Goal: Transaction & Acquisition: Download file/media

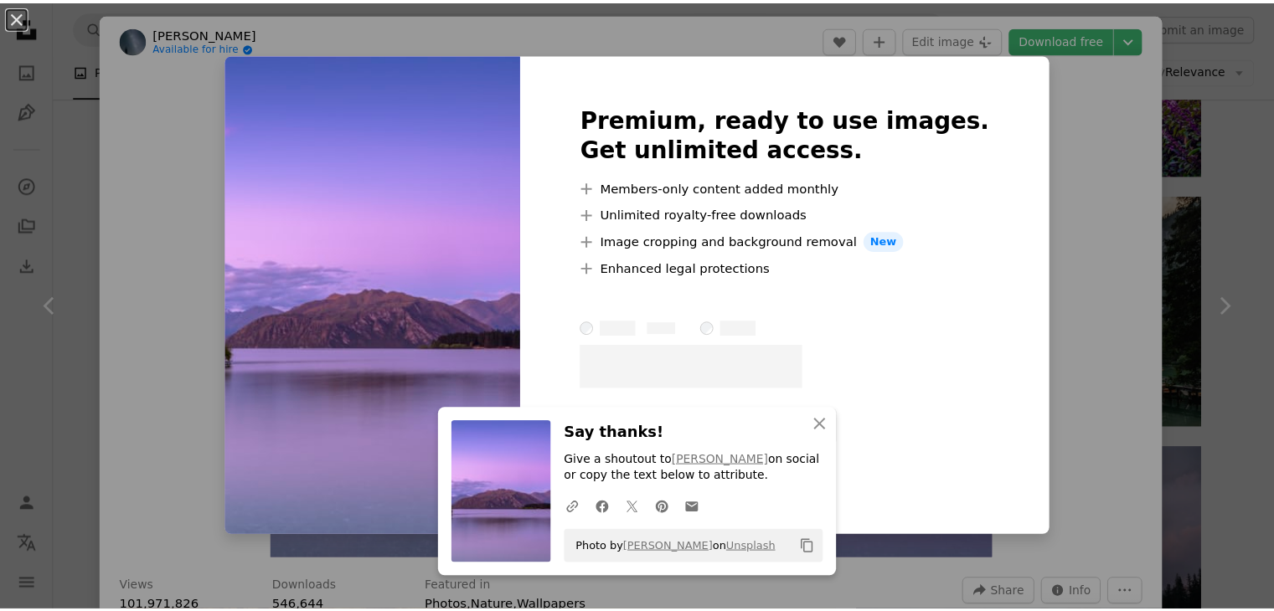
scroll to position [1172, 0]
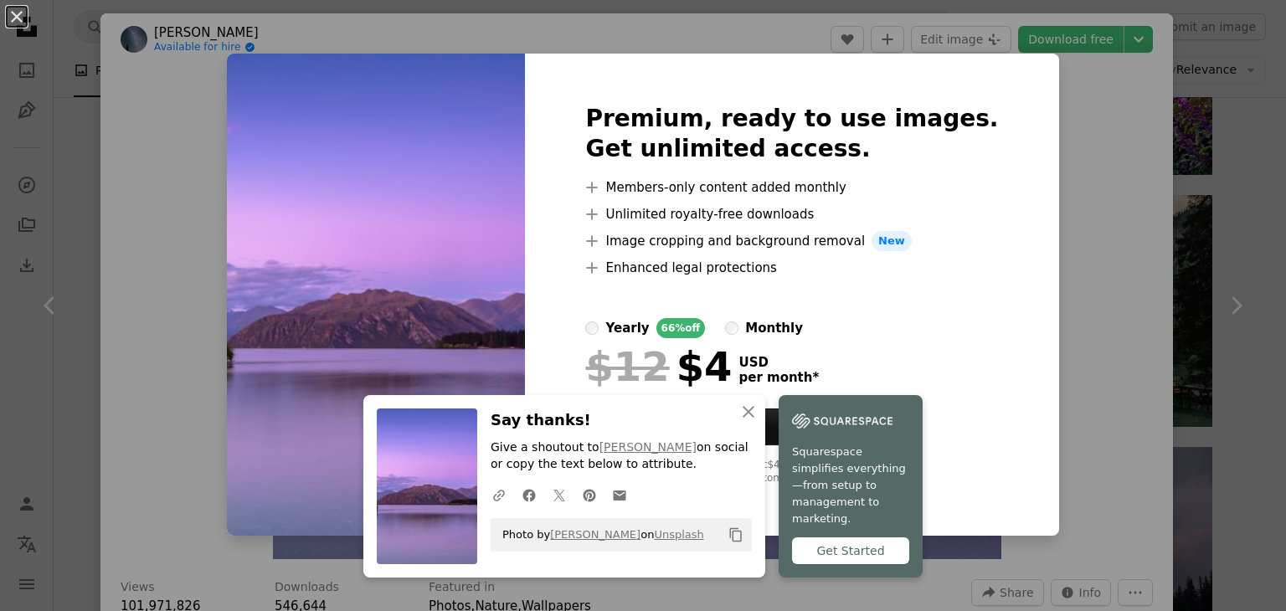
click at [1170, 73] on div "An X shape Premium, ready to use images. Get unlimited access. A plus sign Memb…" at bounding box center [643, 305] width 1286 height 611
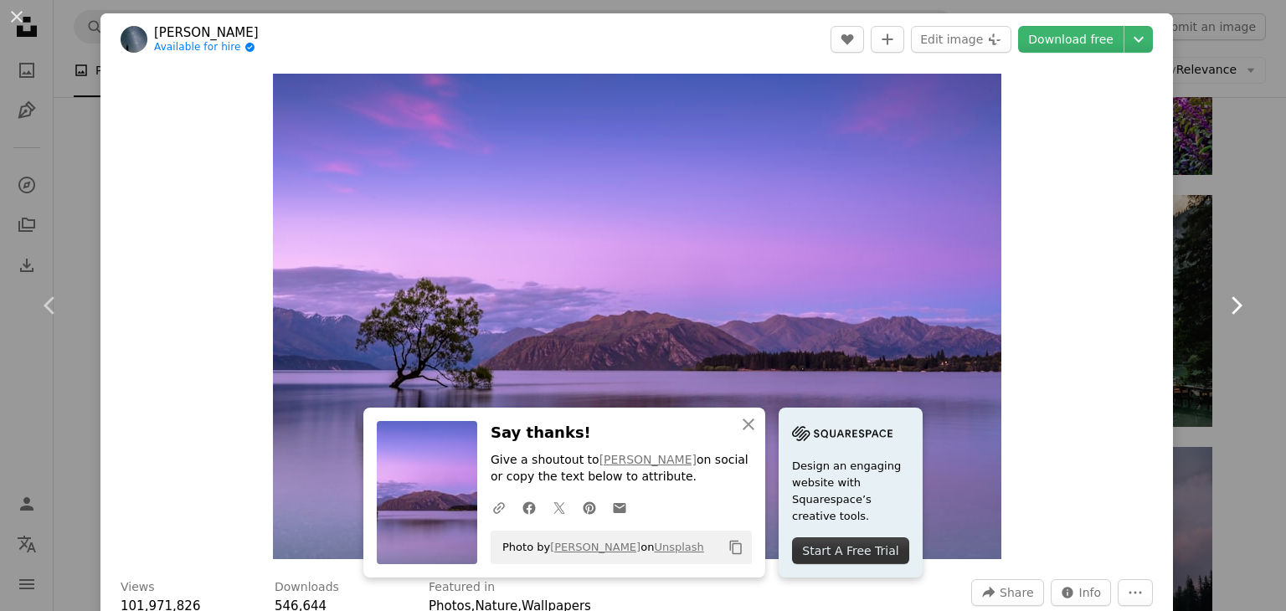
click at [1186, 229] on link "Chevron right" at bounding box center [1236, 305] width 100 height 161
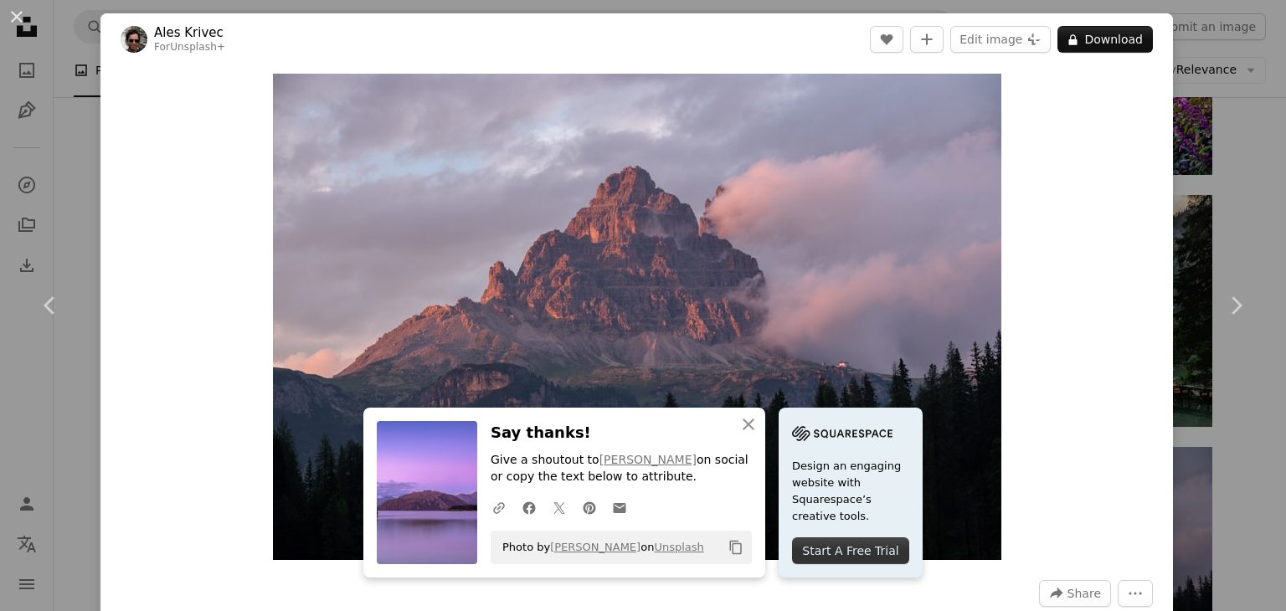
click at [1216, 205] on div "An X shape Chevron left Chevron right Ales Krivec For Unsplash+ A heart A plus …" at bounding box center [643, 305] width 1286 height 611
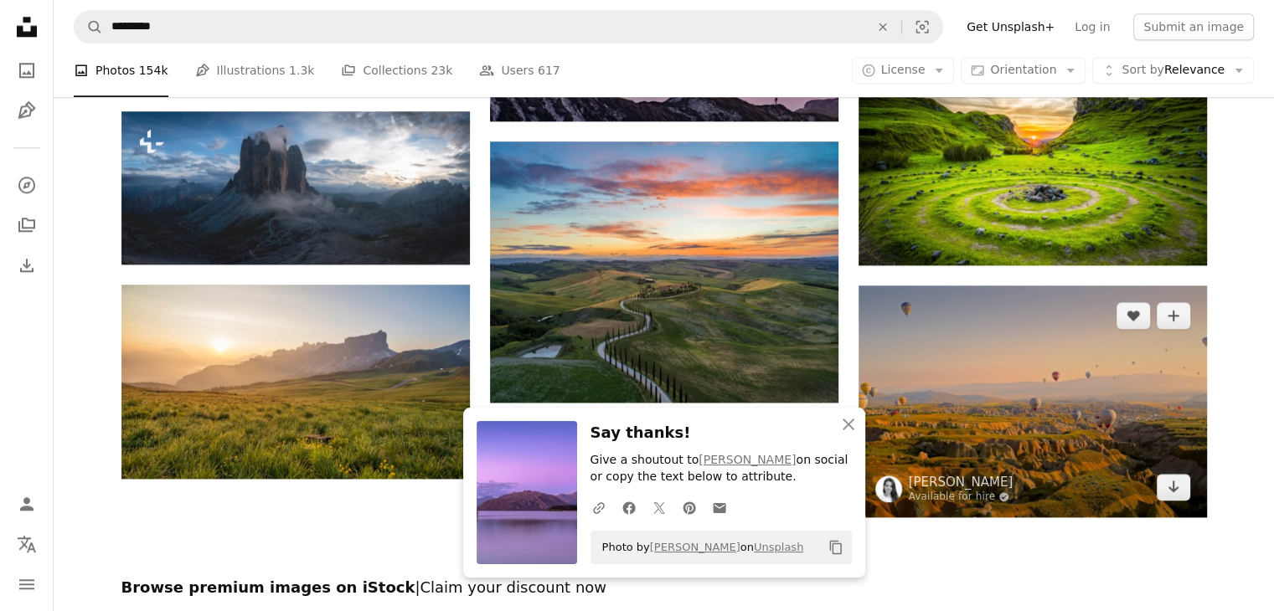
scroll to position [1842, 0]
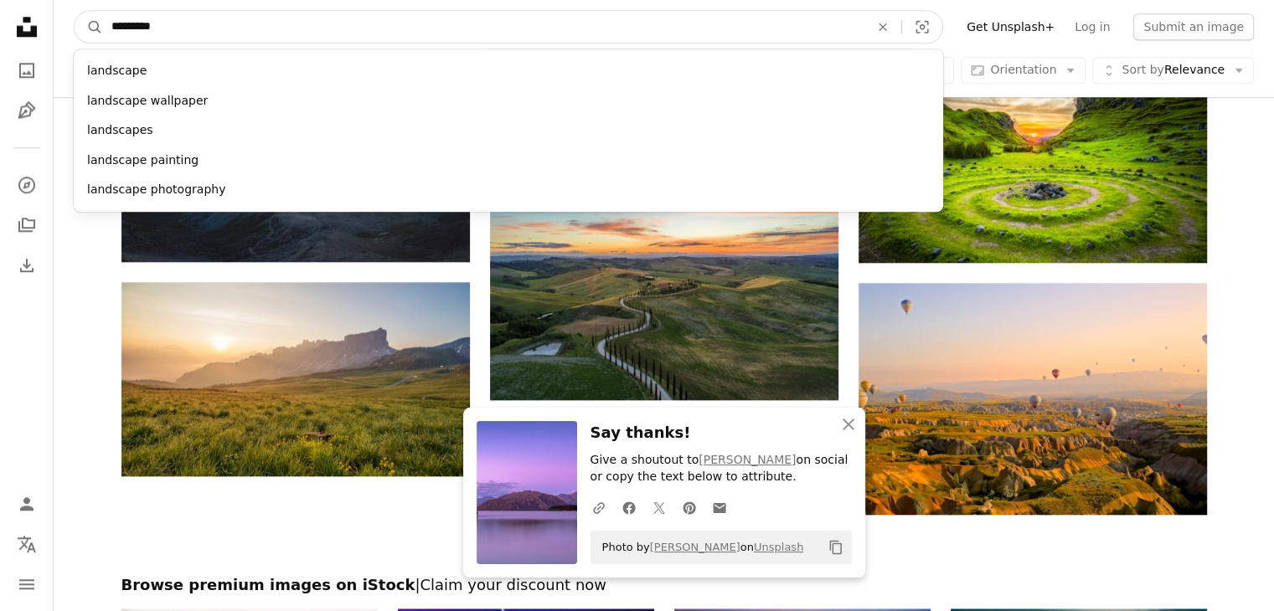
drag, startPoint x: 515, startPoint y: 28, endPoint x: 5, endPoint y: 32, distance: 509.9
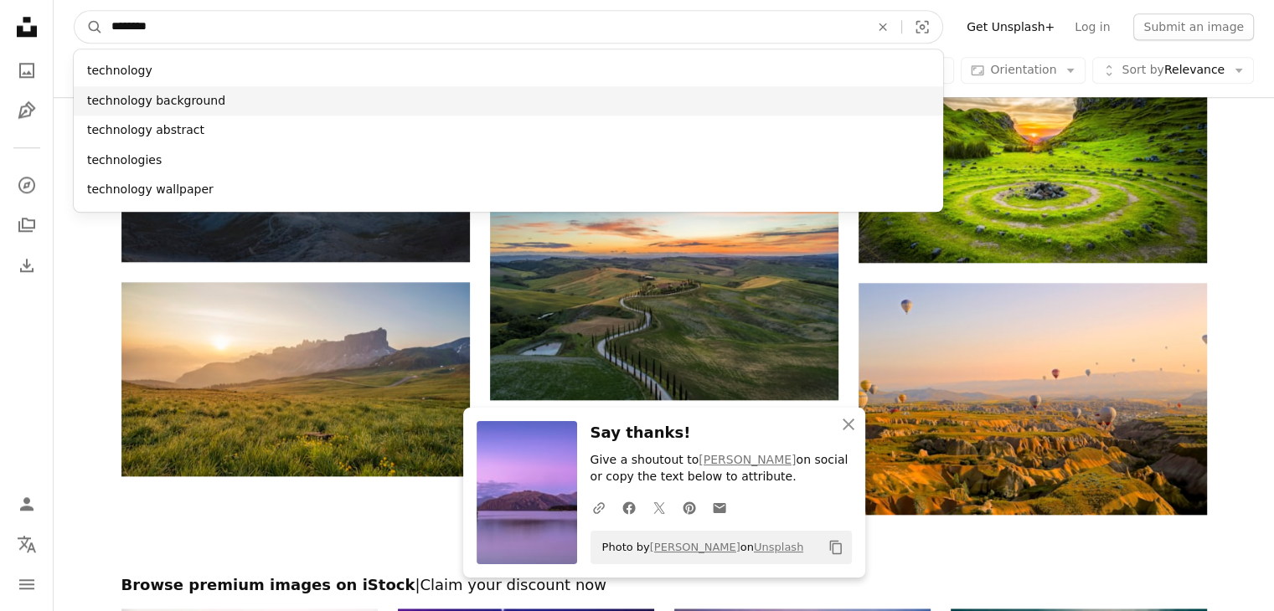
type input "********"
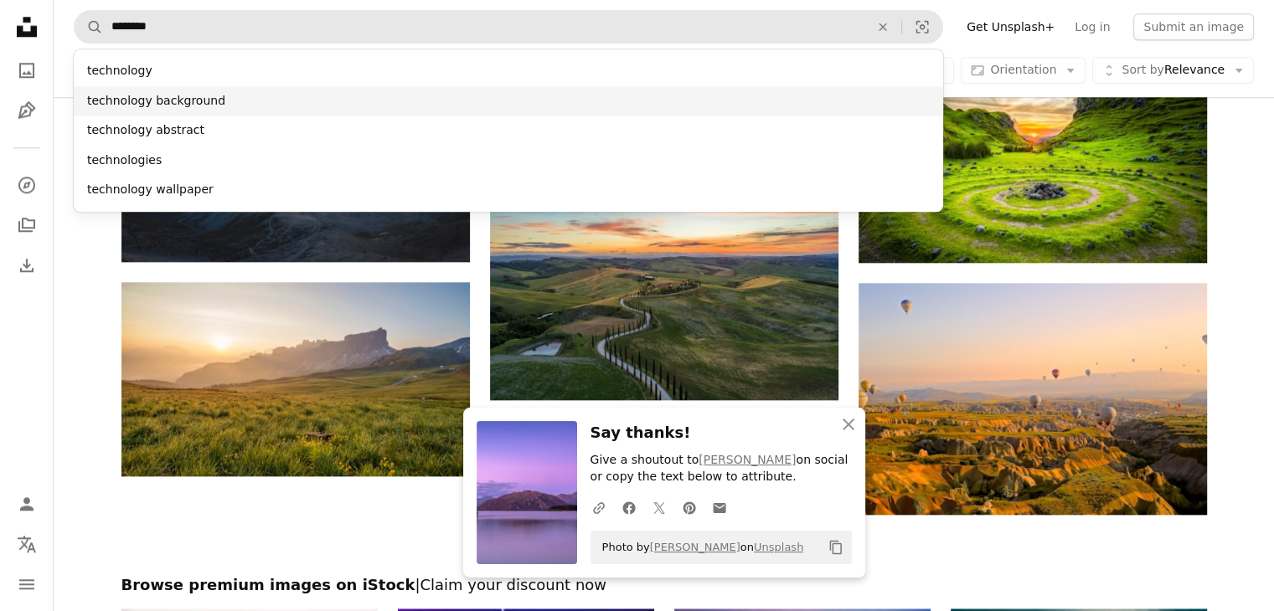
click at [296, 105] on div "technology background" at bounding box center [508, 101] width 869 height 30
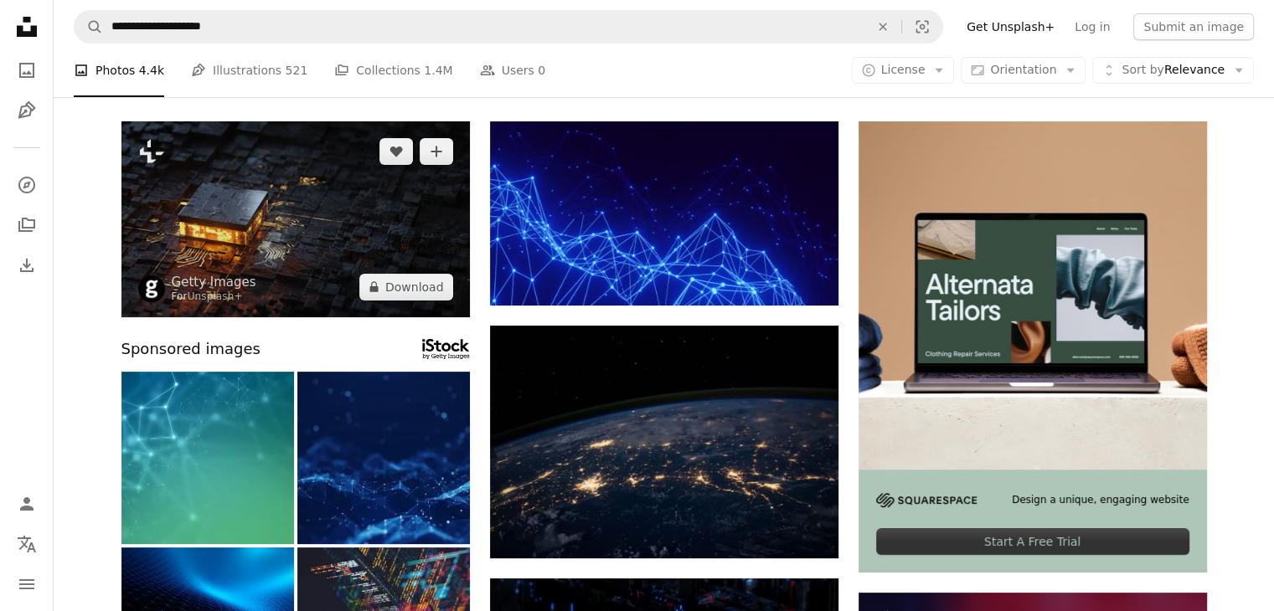
scroll to position [167, 0]
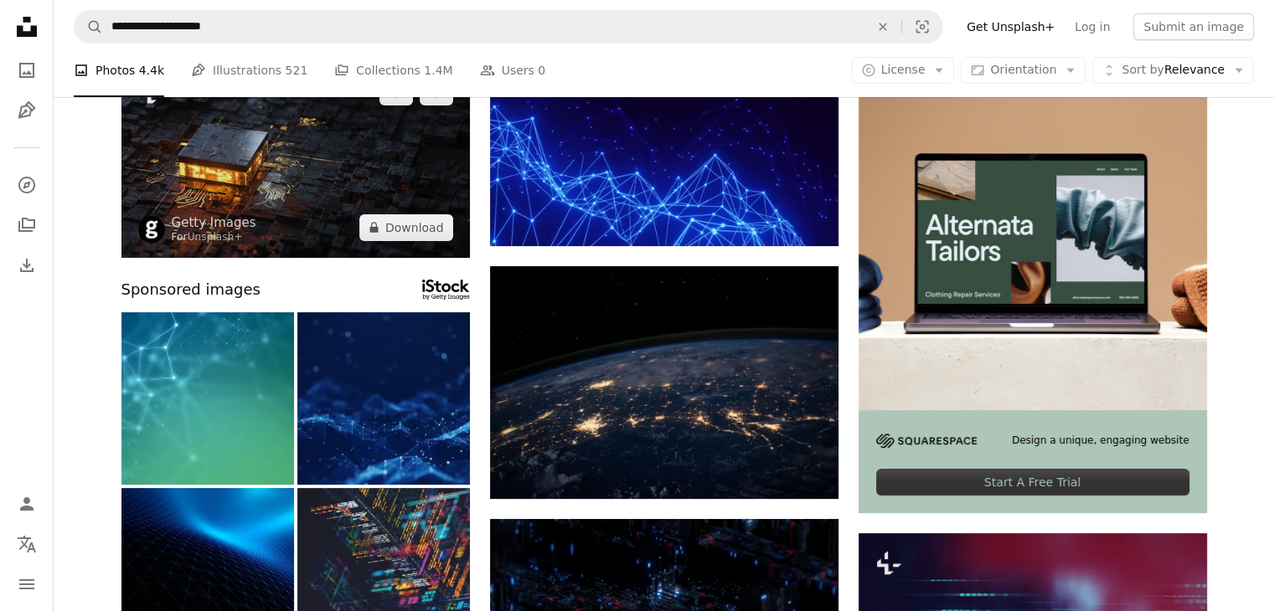
click at [313, 193] on img at bounding box center [295, 160] width 348 height 196
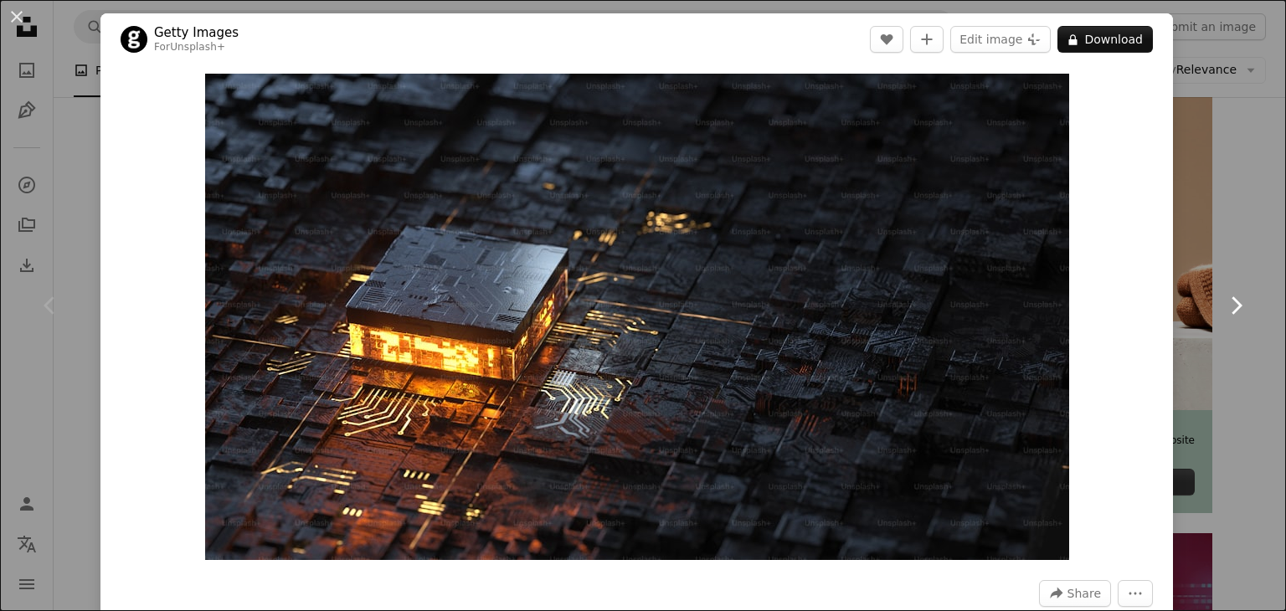
click at [1224, 316] on icon "Chevron right" at bounding box center [1235, 305] width 27 height 27
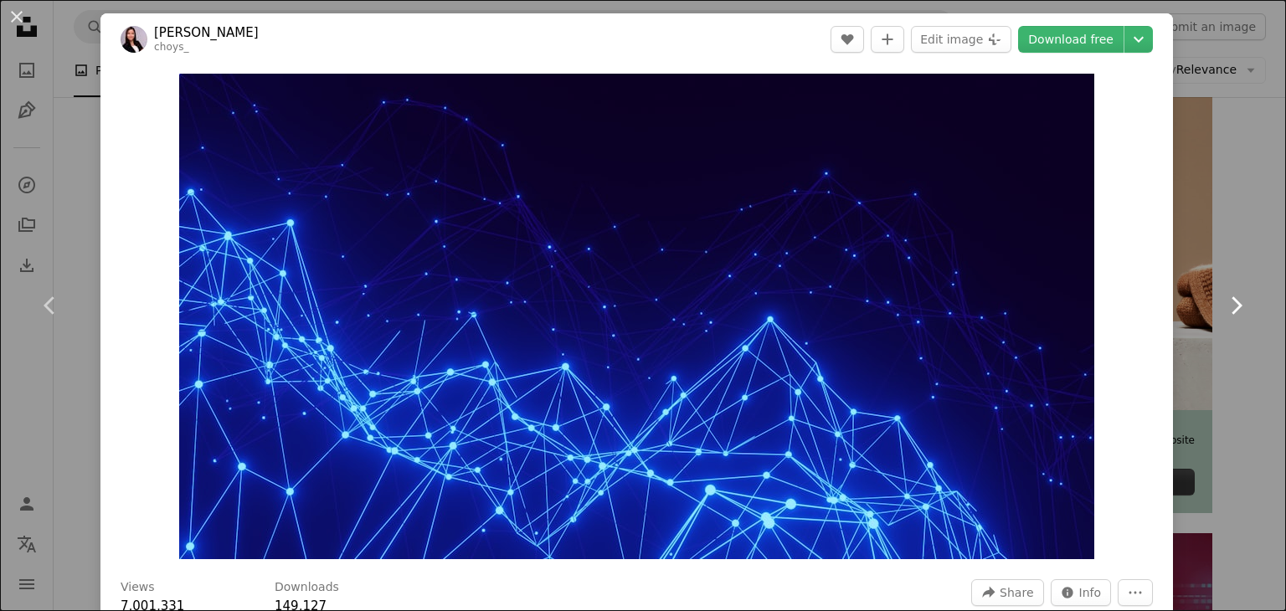
click at [1224, 316] on icon "Chevron right" at bounding box center [1235, 305] width 27 height 27
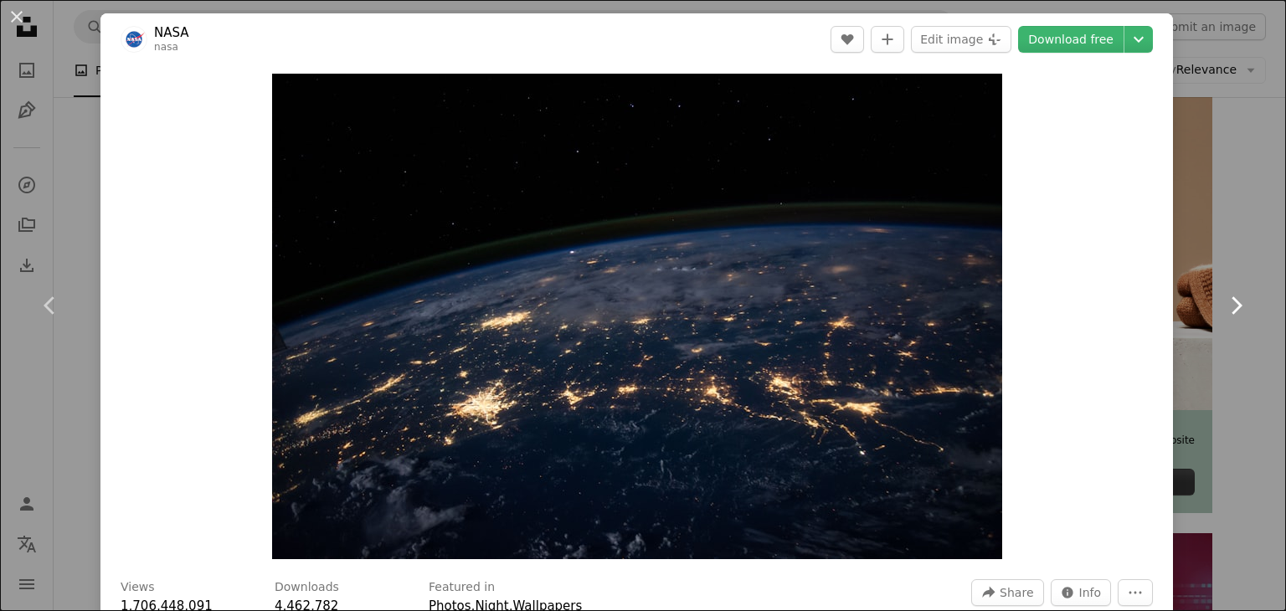
click at [1224, 316] on icon "Chevron right" at bounding box center [1235, 305] width 27 height 27
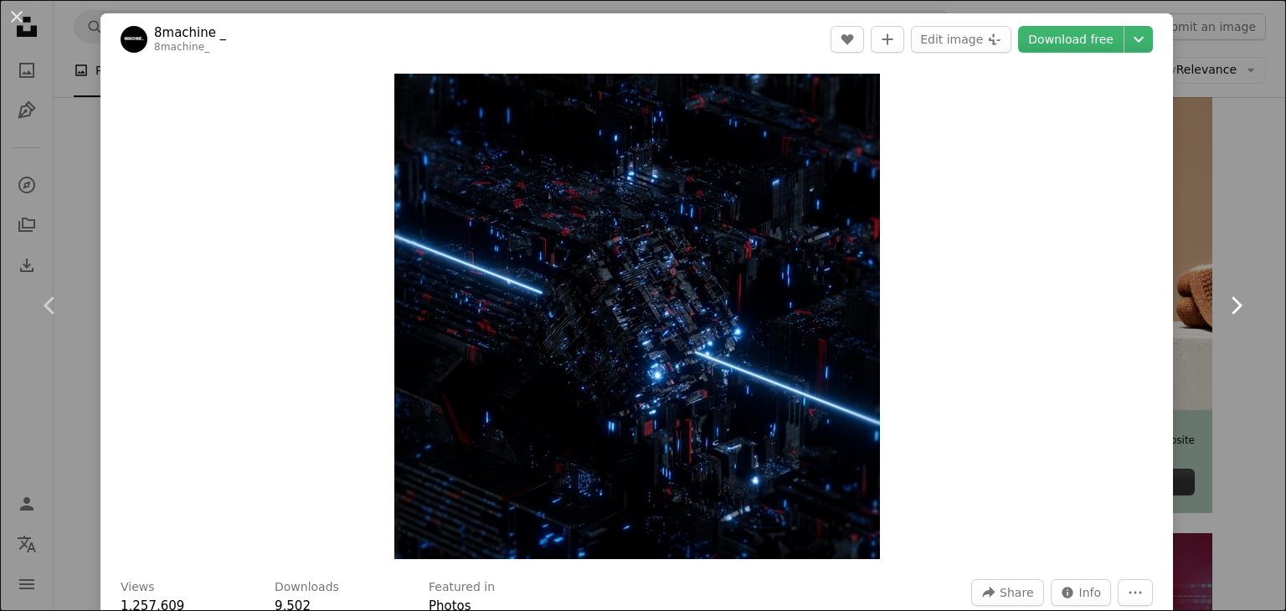
click at [1224, 316] on icon "Chevron right" at bounding box center [1235, 305] width 27 height 27
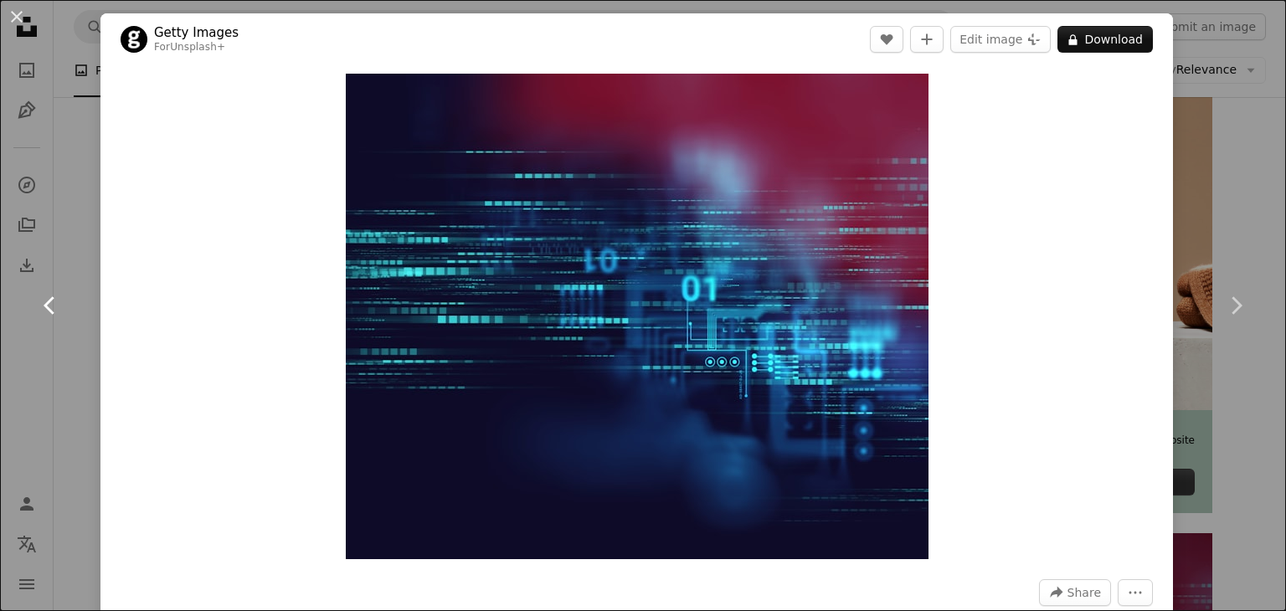
click at [44, 302] on icon "Chevron left" at bounding box center [50, 305] width 27 height 27
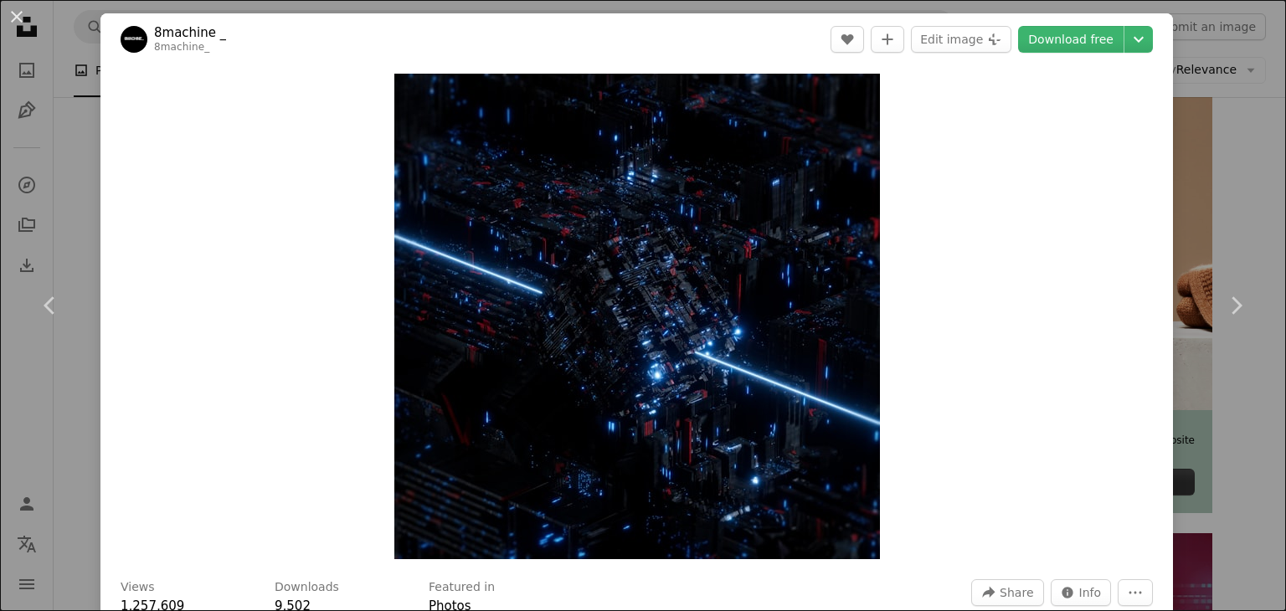
click at [1234, 148] on div "An X shape Chevron left Chevron right 8machine _ 8machine_ A heart A plus sign …" at bounding box center [643, 305] width 1286 height 611
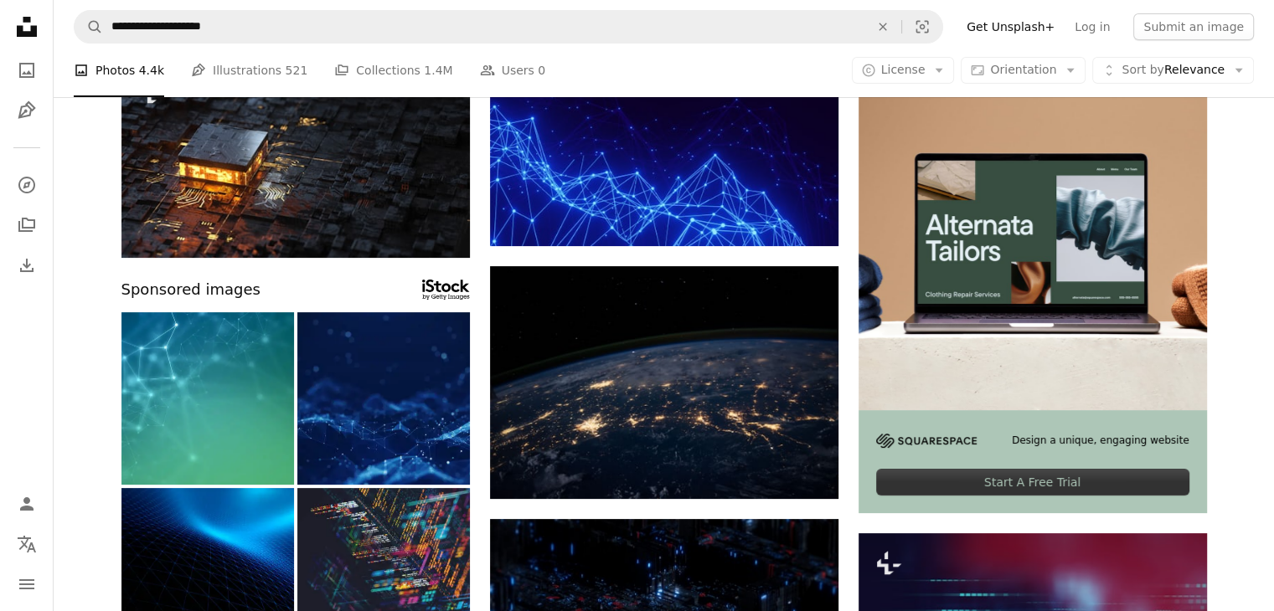
scroll to position [335, 0]
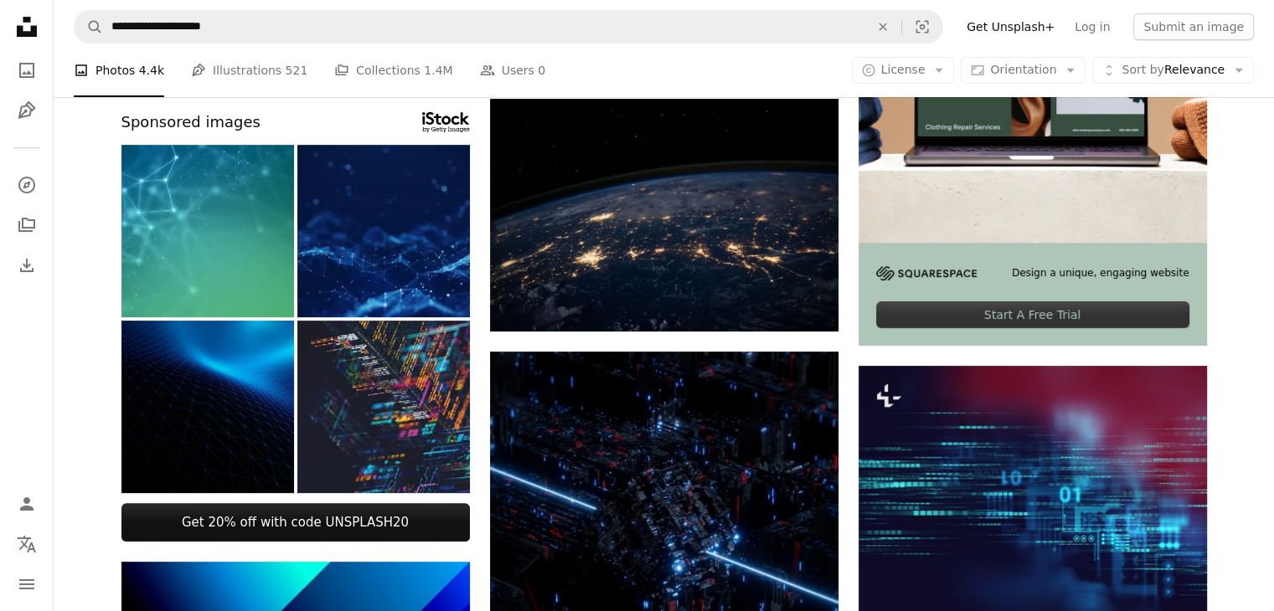
click at [260, 403] on img at bounding box center [207, 407] width 172 height 172
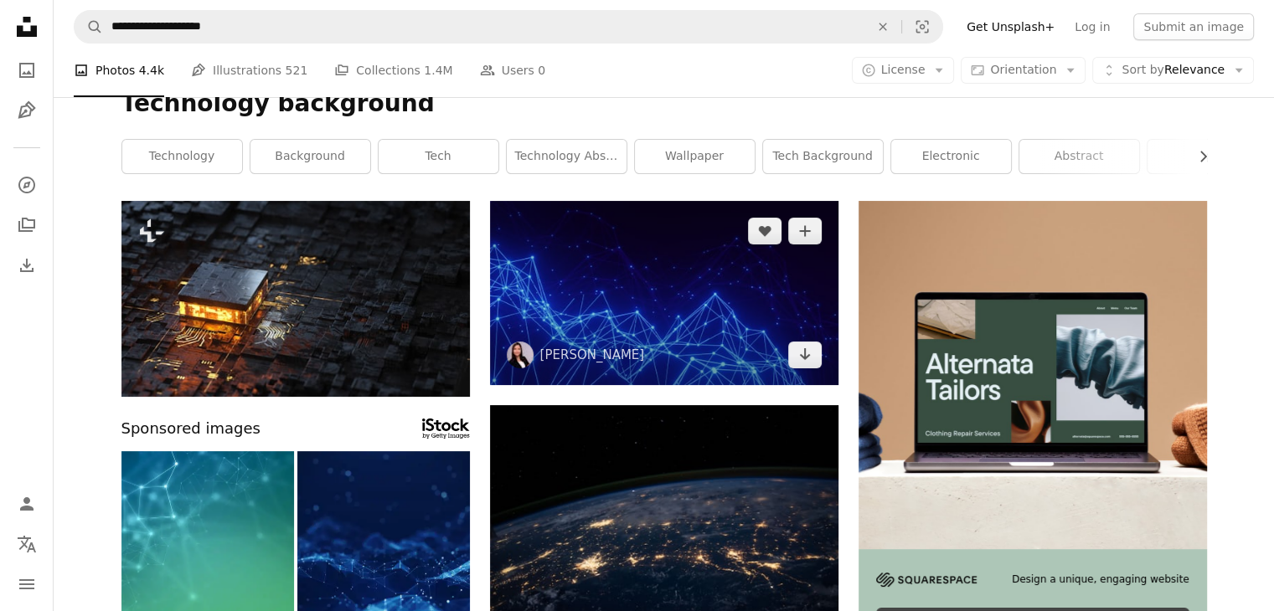
scroll to position [0, 0]
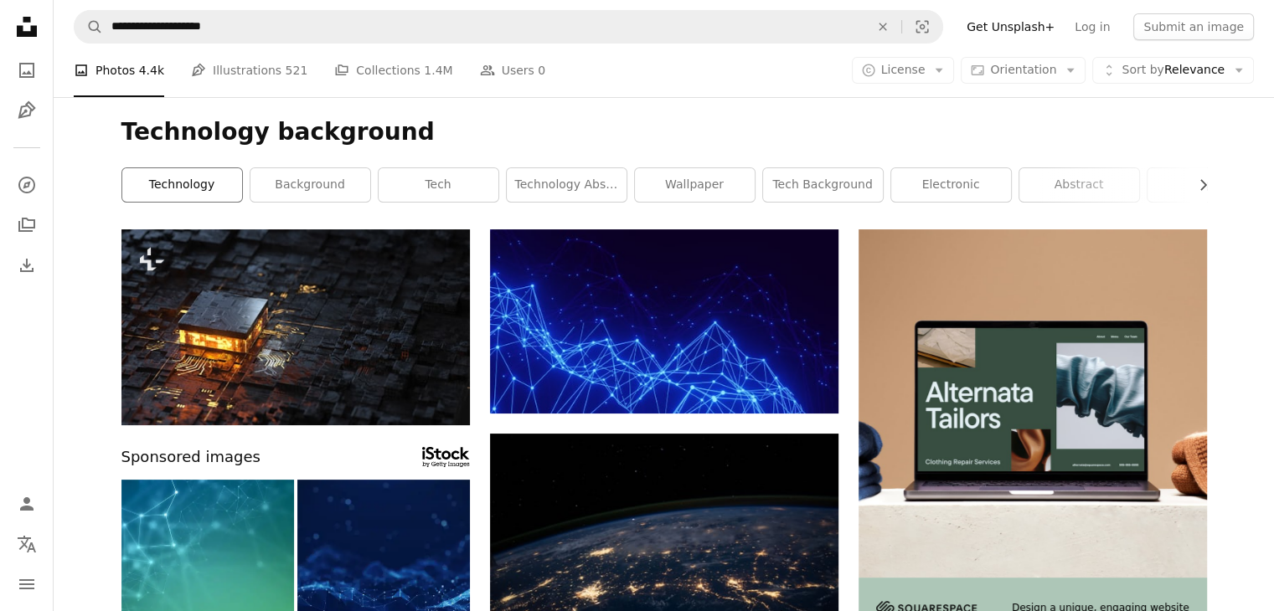
click at [162, 183] on link "technology" at bounding box center [182, 184] width 120 height 33
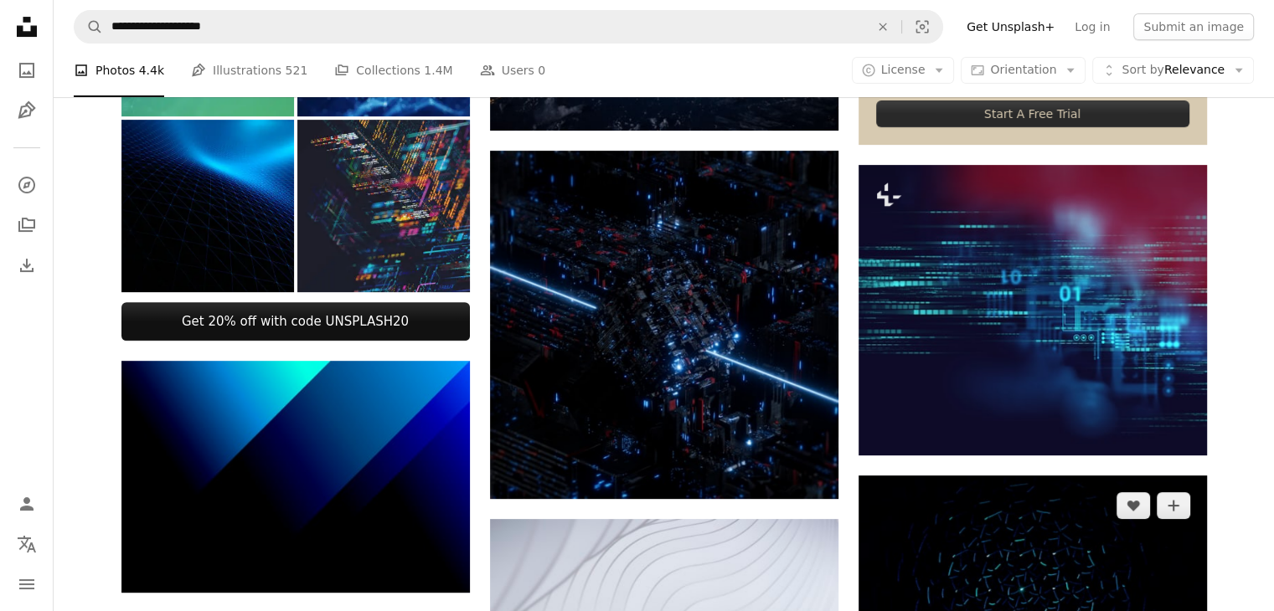
scroll to position [502, 0]
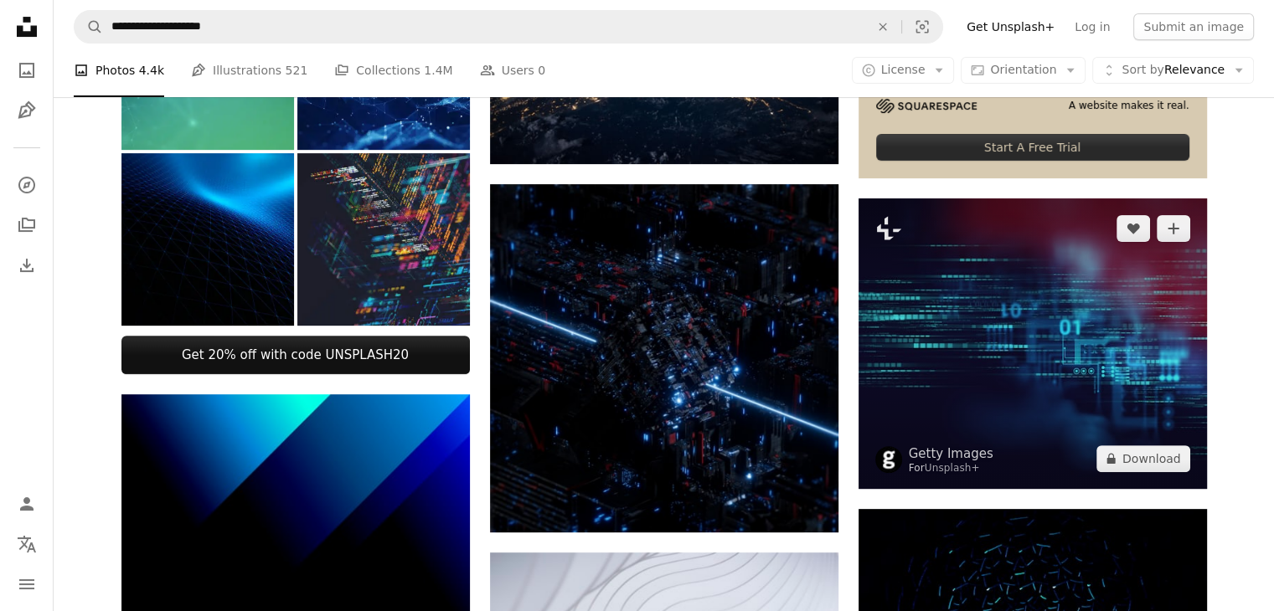
click at [1085, 327] on img at bounding box center [1032, 343] width 348 height 291
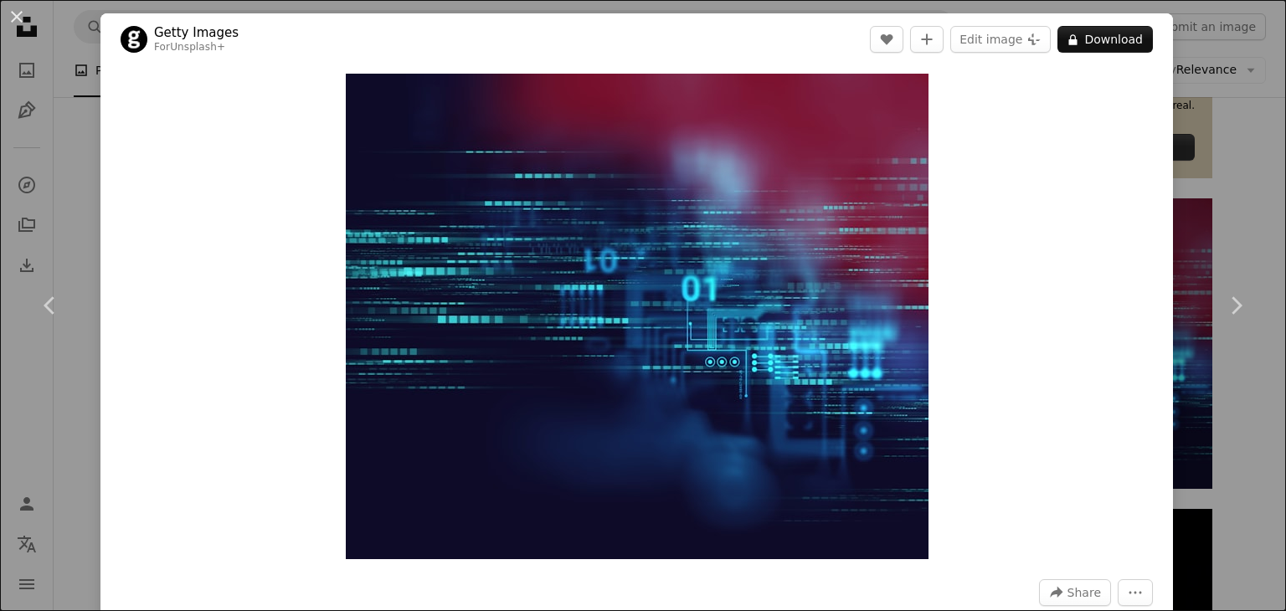
click at [1223, 167] on div "An X shape Chevron left Chevron right Getty Images For Unsplash+ A heart A plus…" at bounding box center [643, 305] width 1286 height 611
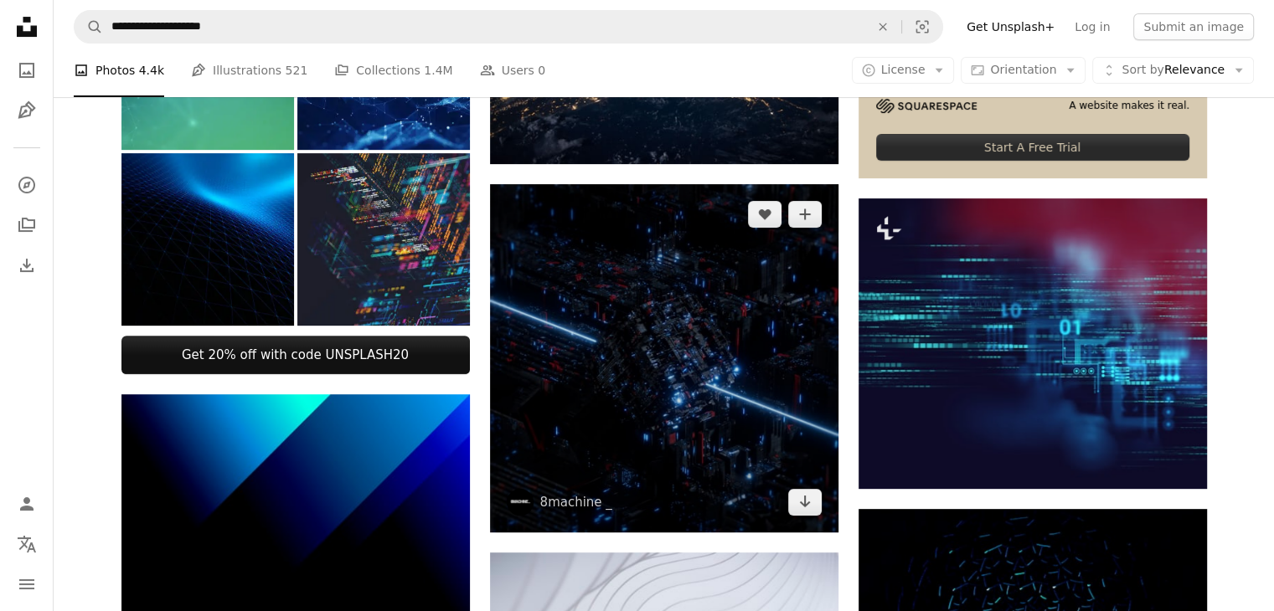
click at [711, 285] on img at bounding box center [664, 358] width 348 height 348
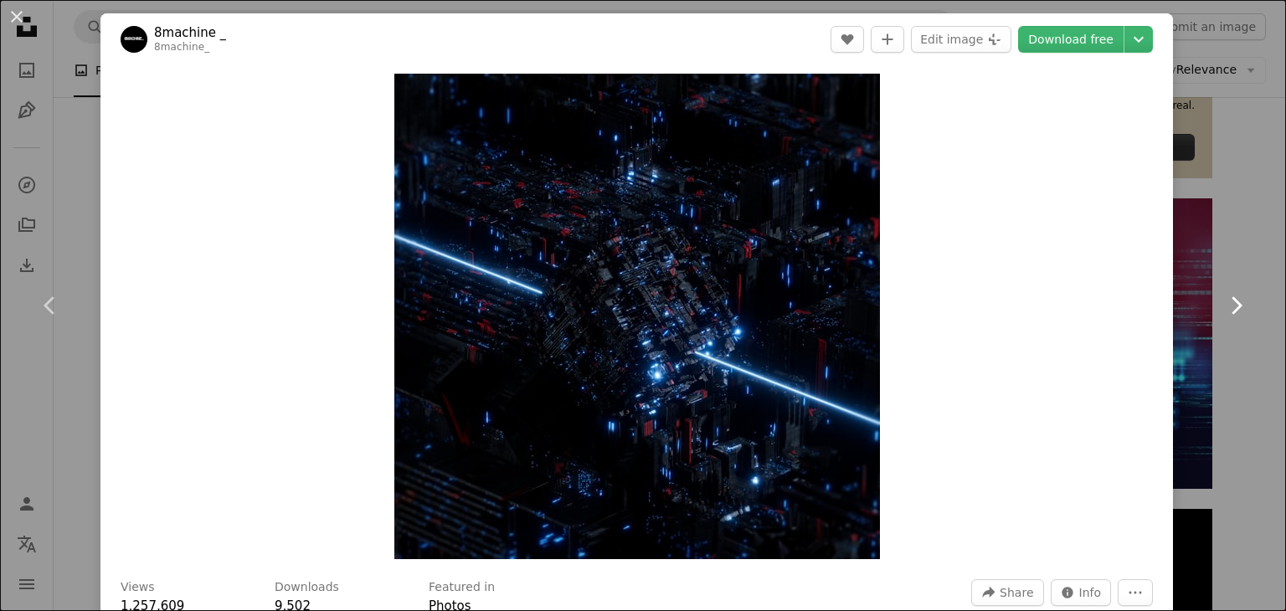
click at [1205, 319] on link "Chevron right" at bounding box center [1236, 305] width 100 height 161
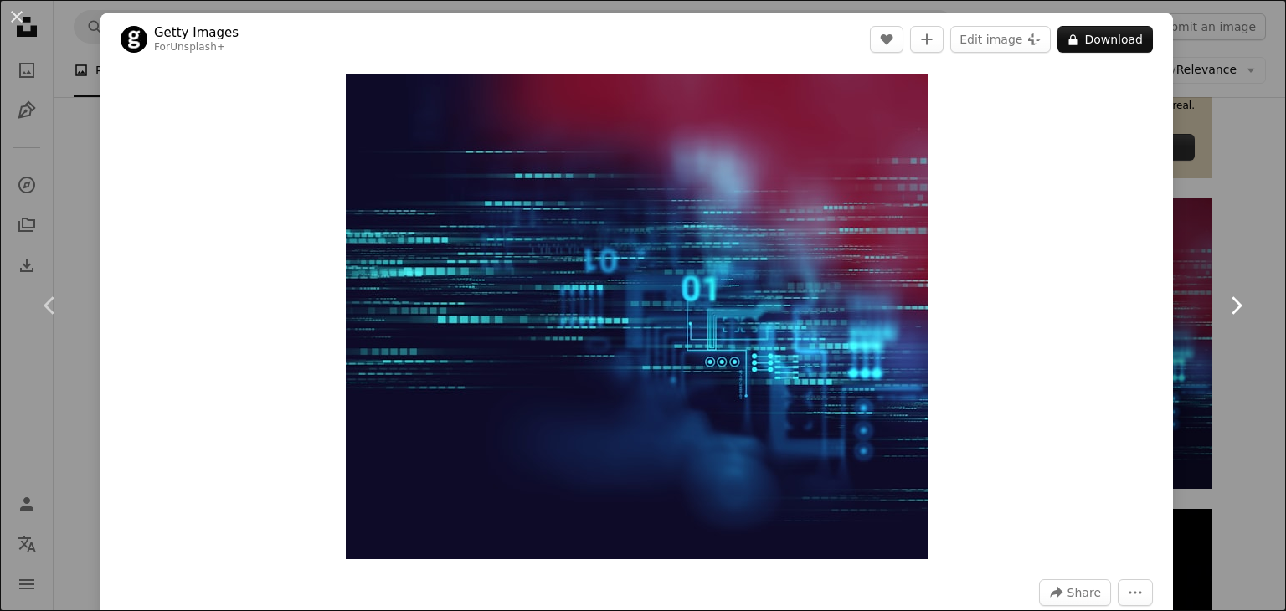
click at [1223, 318] on icon "Chevron right" at bounding box center [1235, 305] width 27 height 27
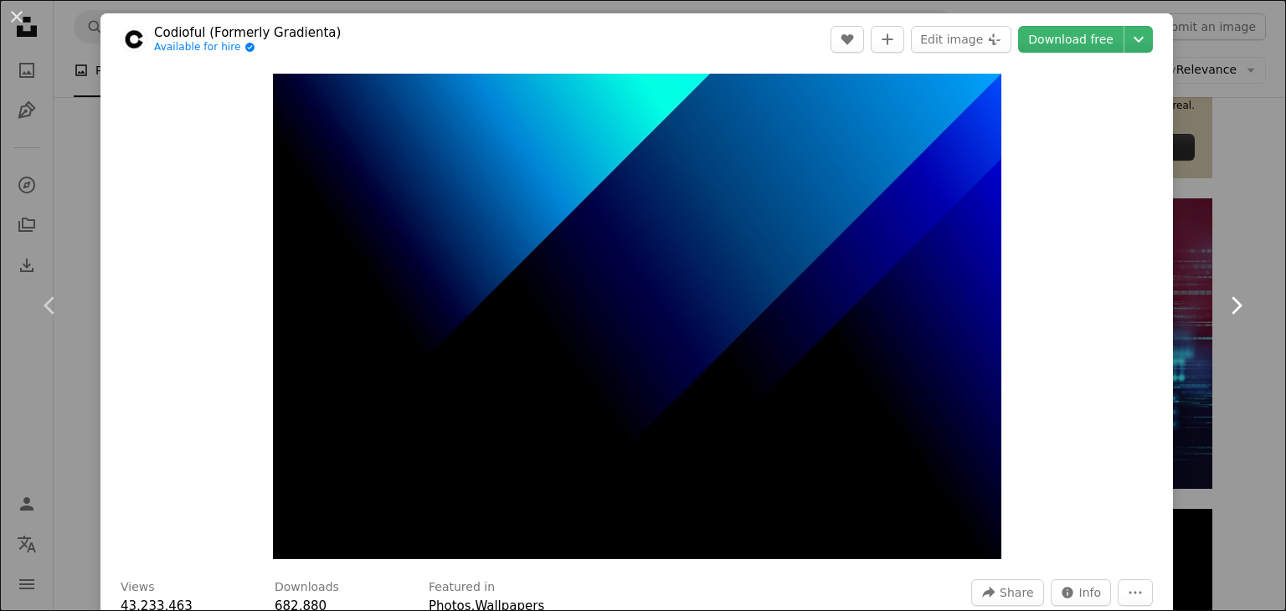
click at [1232, 305] on icon "Chevron right" at bounding box center [1235, 305] width 27 height 27
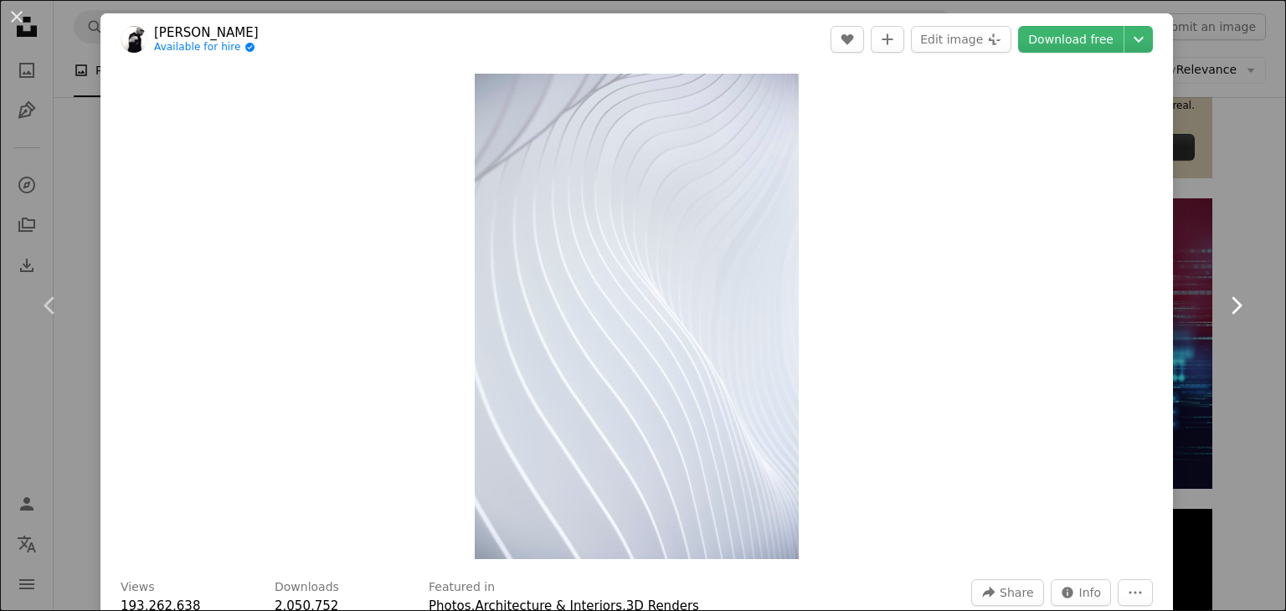
drag, startPoint x: 1202, startPoint y: 291, endPoint x: 1213, endPoint y: 296, distance: 12.4
click at [1202, 292] on link "Chevron right" at bounding box center [1236, 305] width 100 height 161
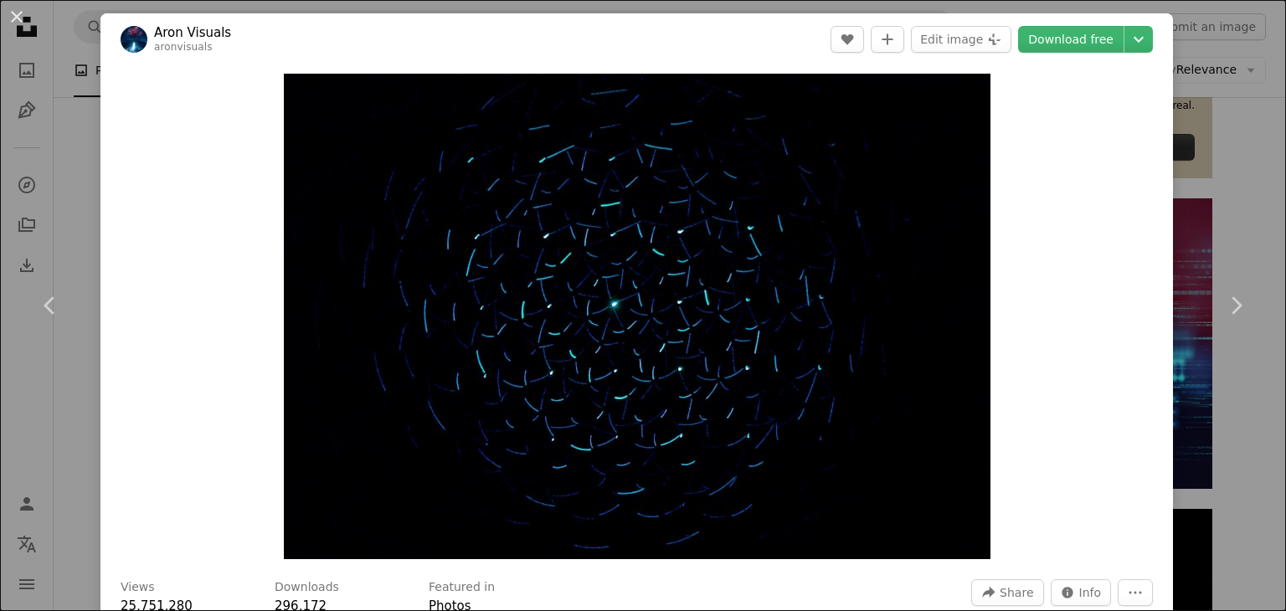
click at [1238, 31] on div "An X shape Chevron left Chevron right [PERSON_NAME] Visuals aronvisuals A heart…" at bounding box center [643, 305] width 1286 height 611
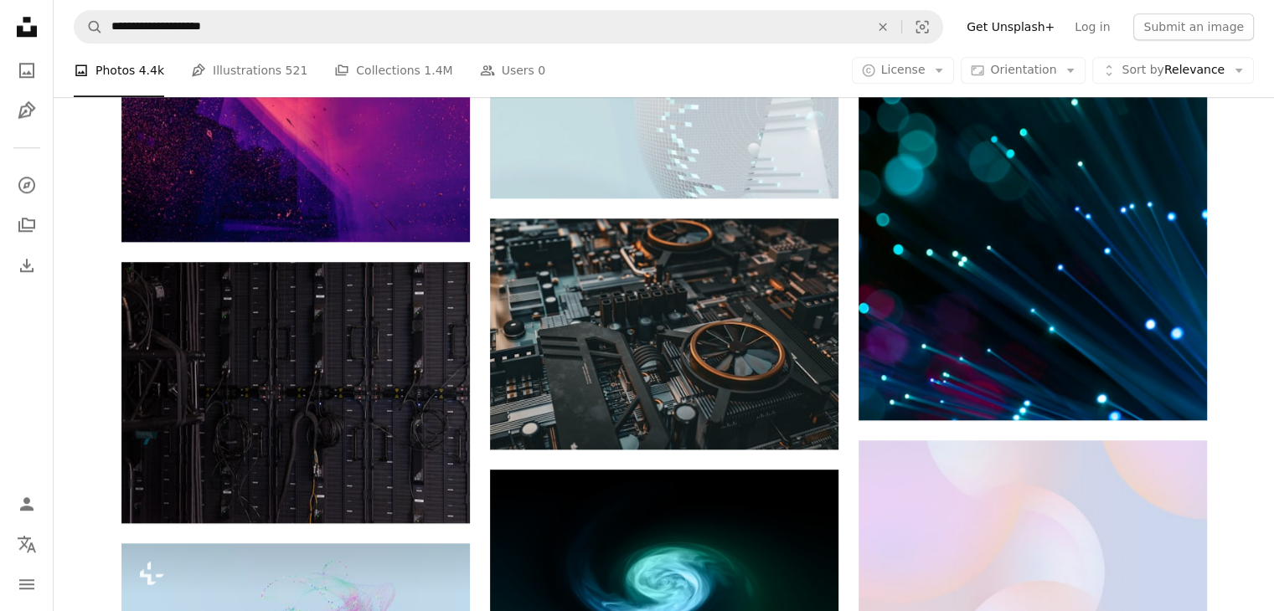
scroll to position [1507, 0]
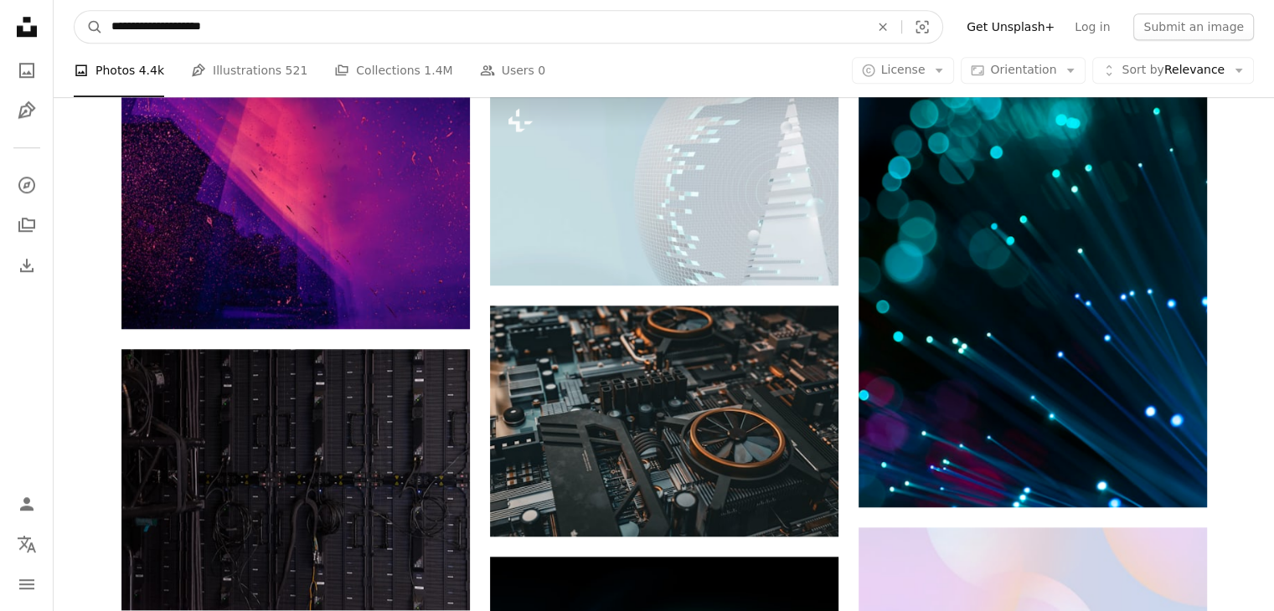
click at [394, 18] on input "**********" at bounding box center [483, 27] width 761 height 32
drag, startPoint x: 95, startPoint y: 21, endPoint x: 0, endPoint y: 30, distance: 95.9
click at [0, 29] on div "**********" at bounding box center [637, 297] width 1274 height 3609
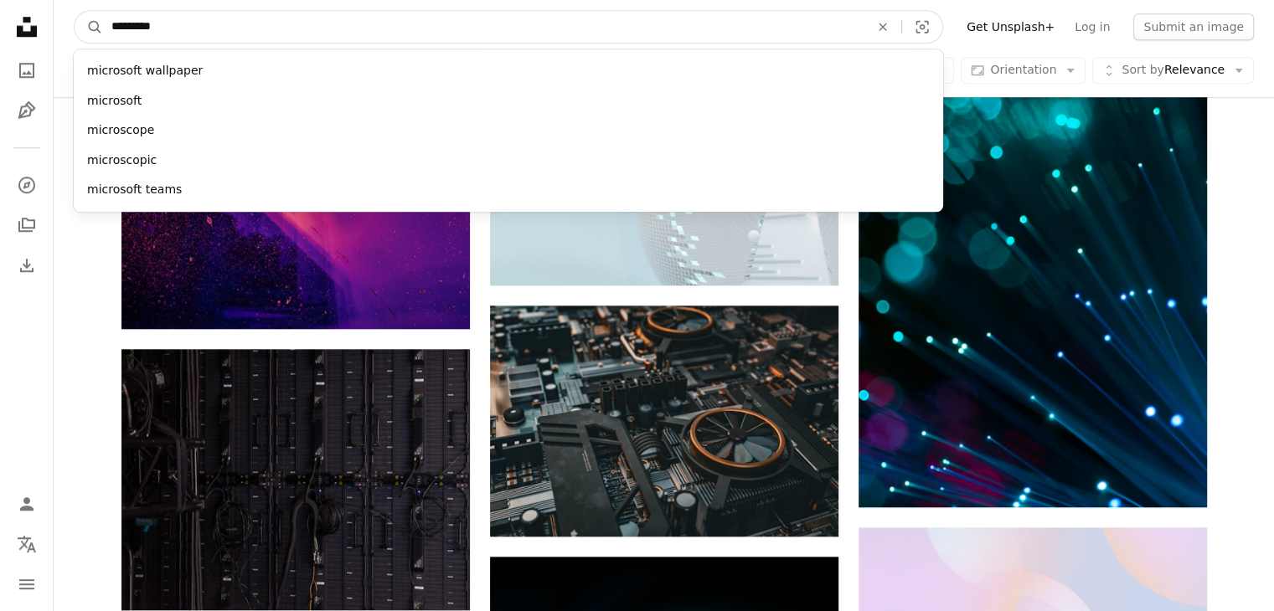
type input "*********"
click at [75, 11] on button "A magnifying glass" at bounding box center [89, 27] width 28 height 32
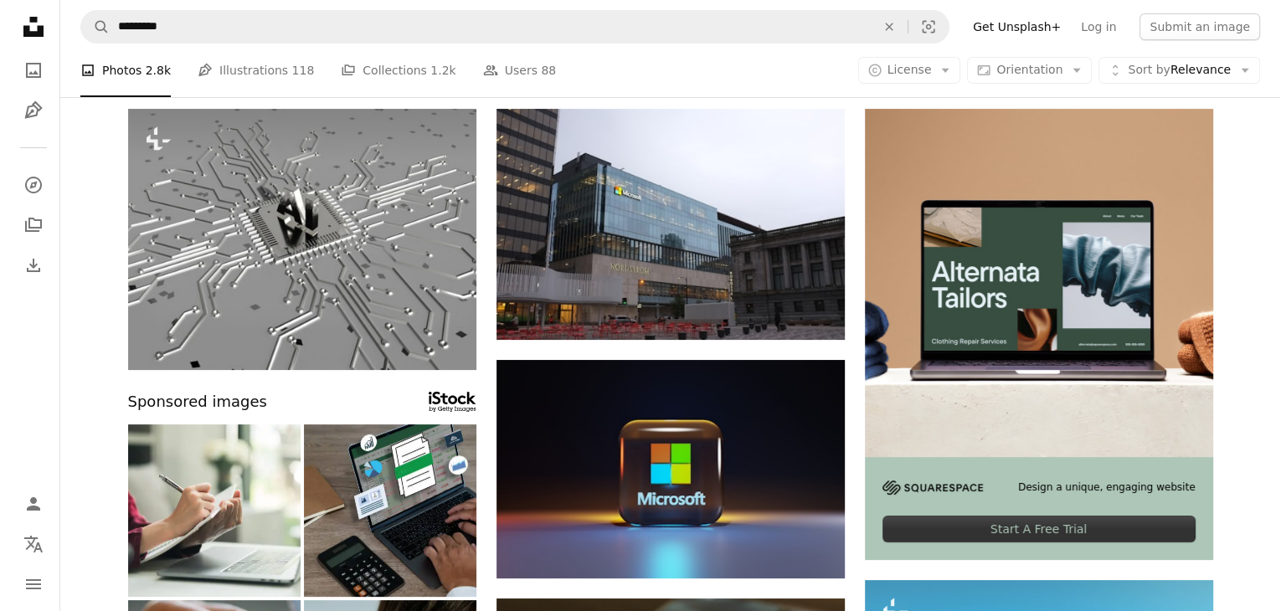
scroll to position [167, 0]
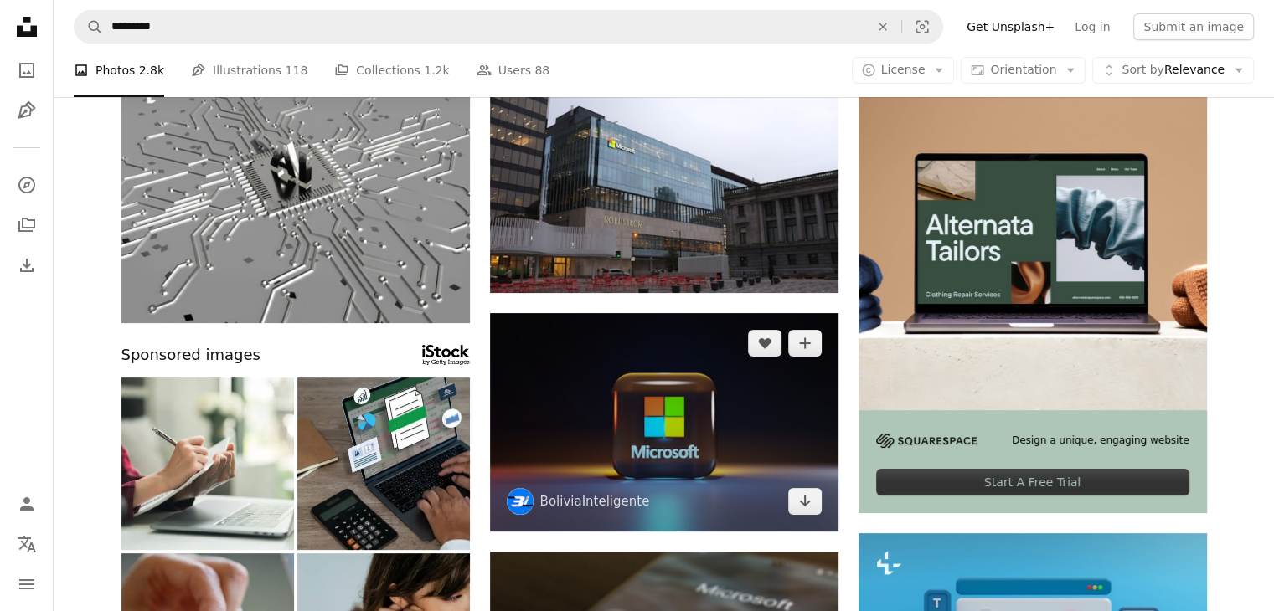
click at [708, 393] on img at bounding box center [664, 422] width 348 height 218
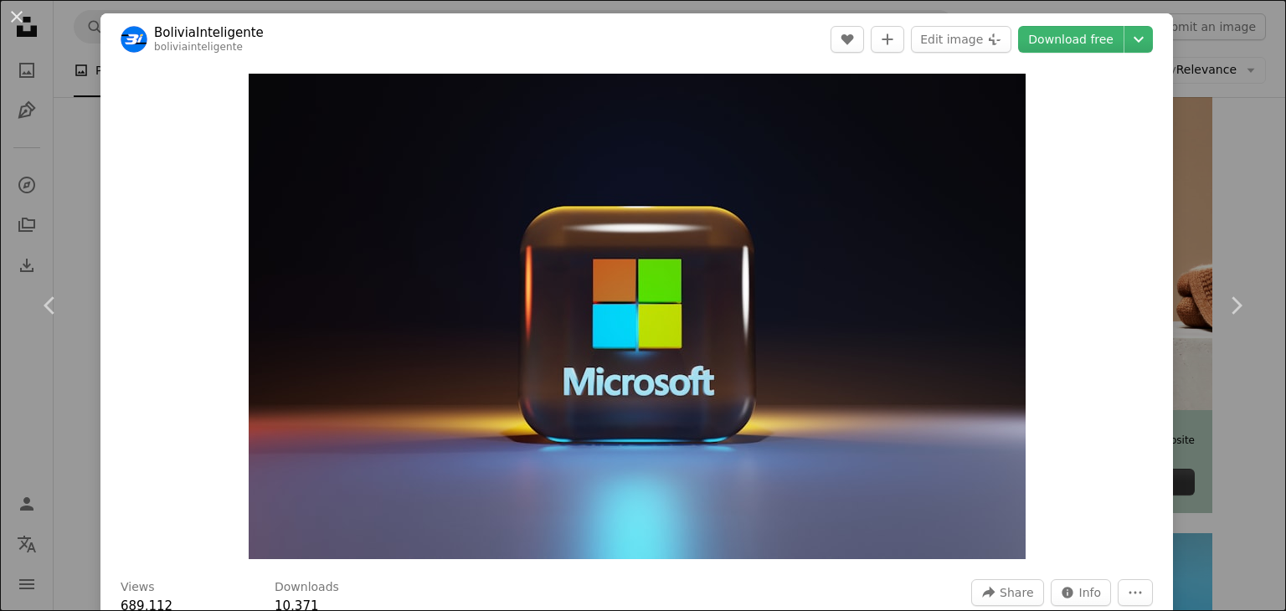
click at [1150, 283] on div "Zoom in" at bounding box center [636, 316] width 1073 height 502
click at [1215, 272] on link "Chevron right" at bounding box center [1236, 305] width 100 height 161
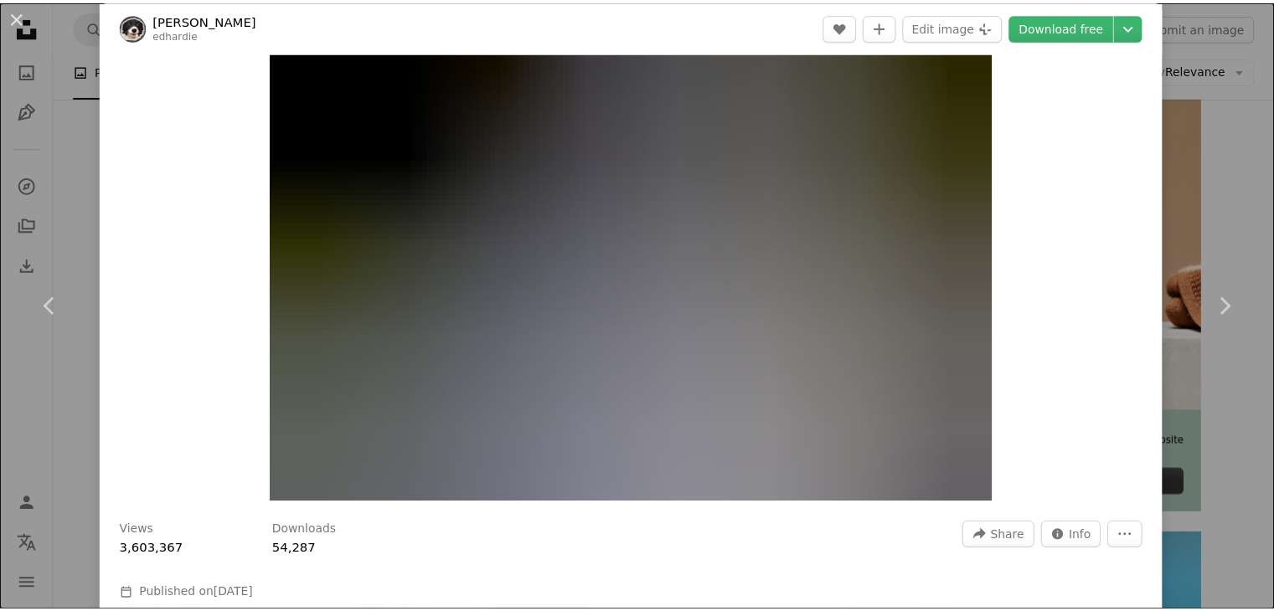
scroll to position [84, 0]
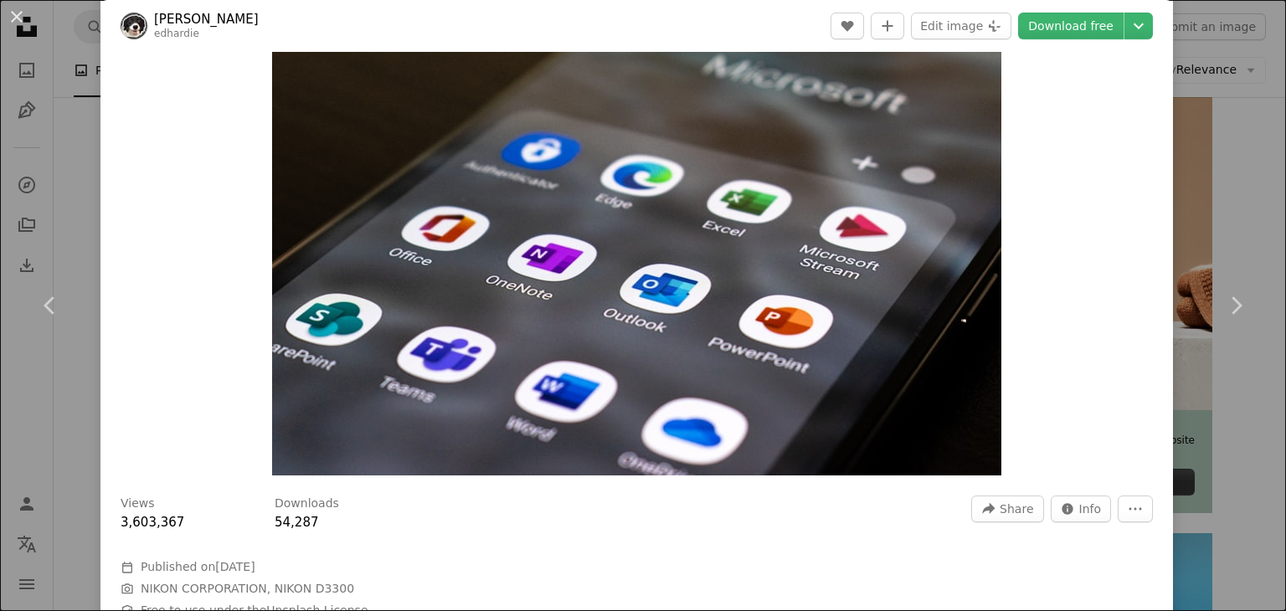
click at [1248, 172] on div "An X shape Chevron left Chevron right [PERSON_NAME] edhardie A heart A plus sig…" at bounding box center [643, 305] width 1286 height 611
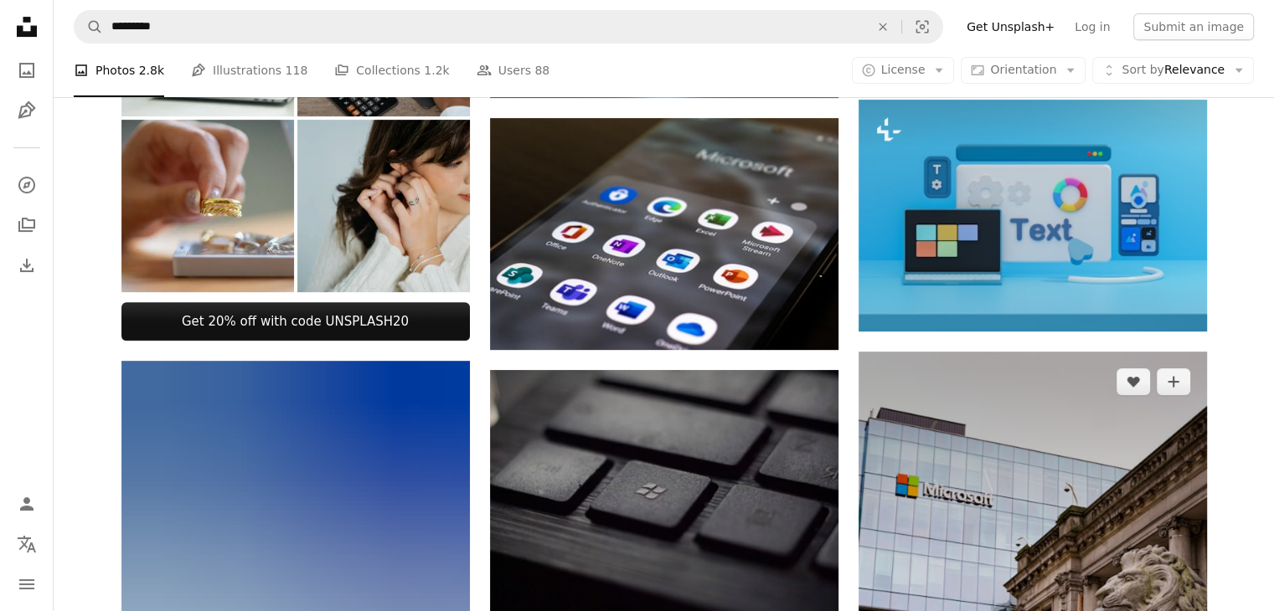
scroll to position [837, 0]
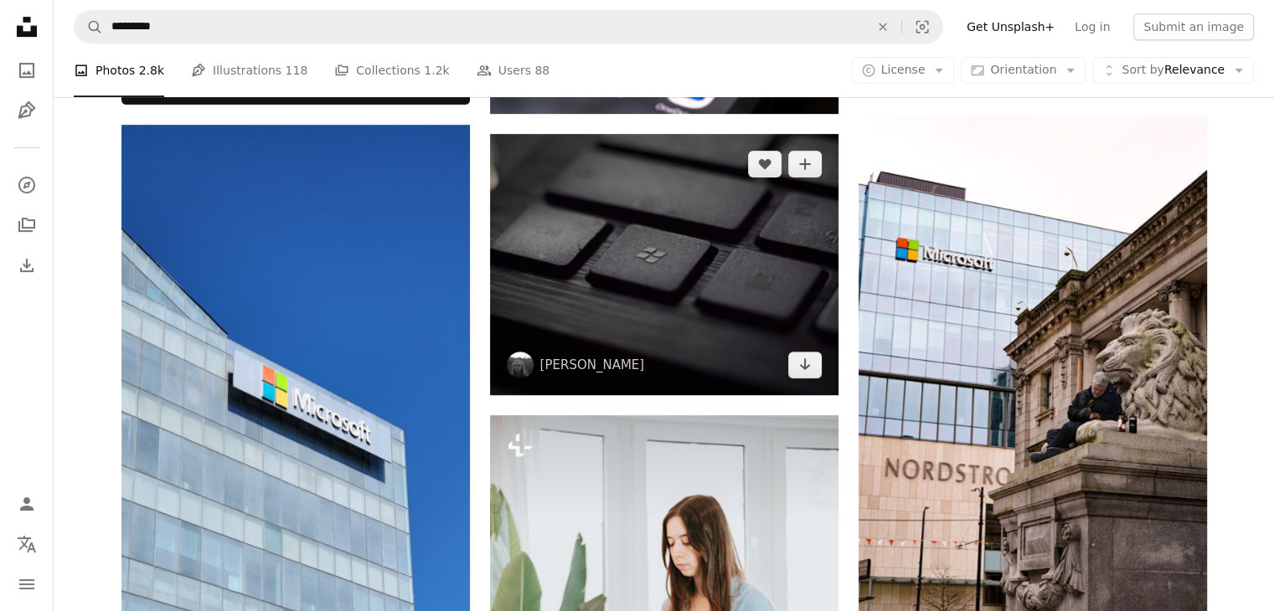
click at [787, 246] on img at bounding box center [664, 264] width 348 height 261
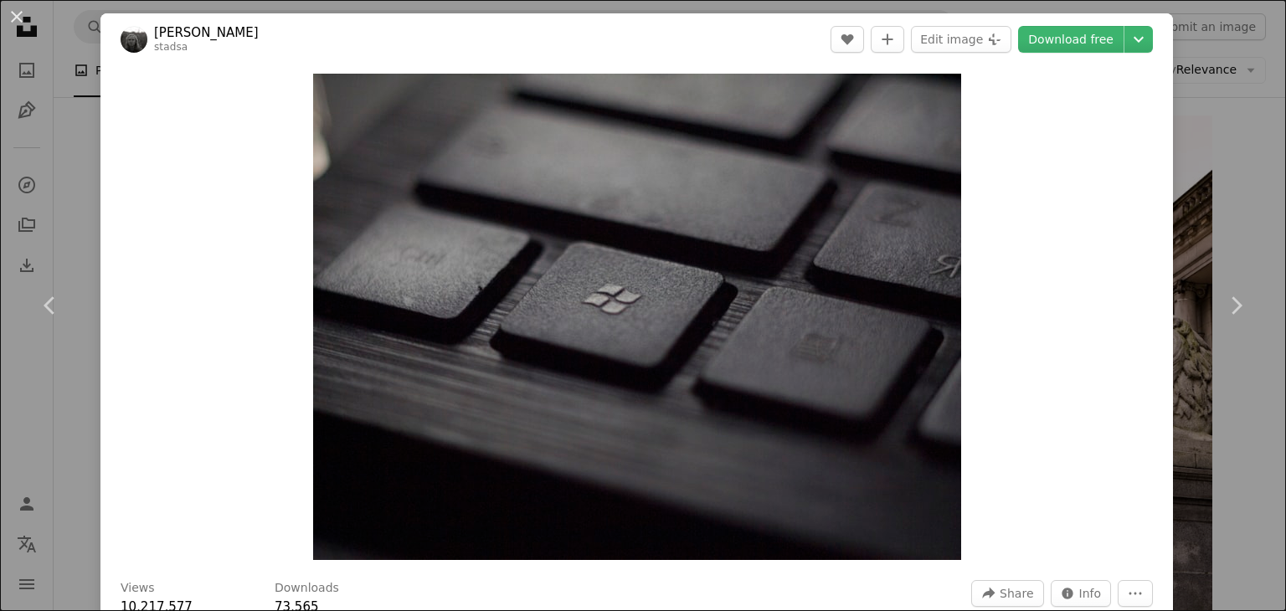
click at [1243, 61] on div "An X shape Chevron left Chevron right Tadas Sar stadsa A heart A plus sign Edit…" at bounding box center [643, 305] width 1286 height 611
